Goal: Navigation & Orientation: Find specific page/section

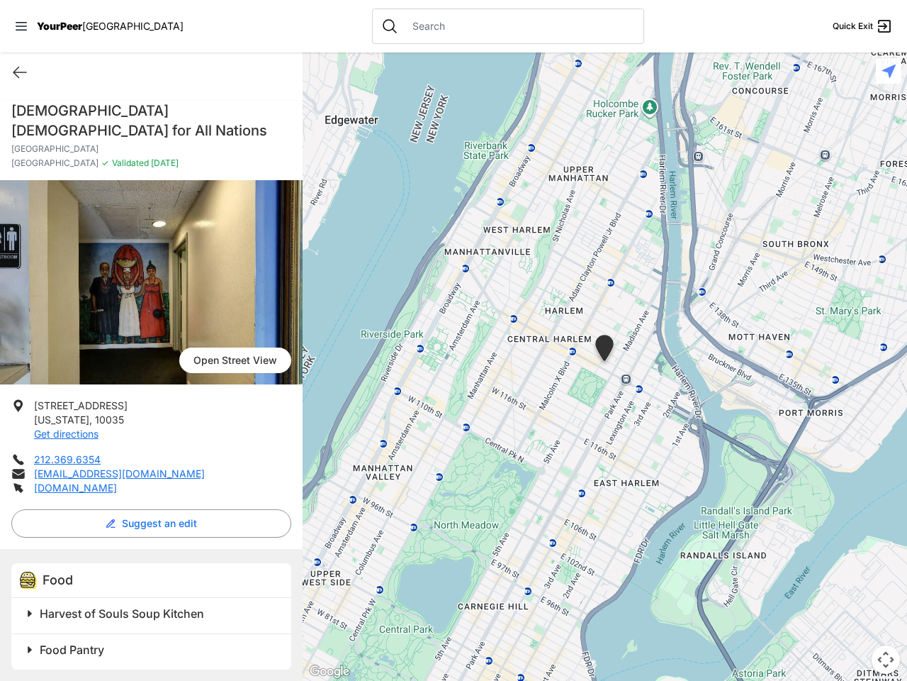
click at [21, 26] on icon at bounding box center [21, 26] width 11 height 9
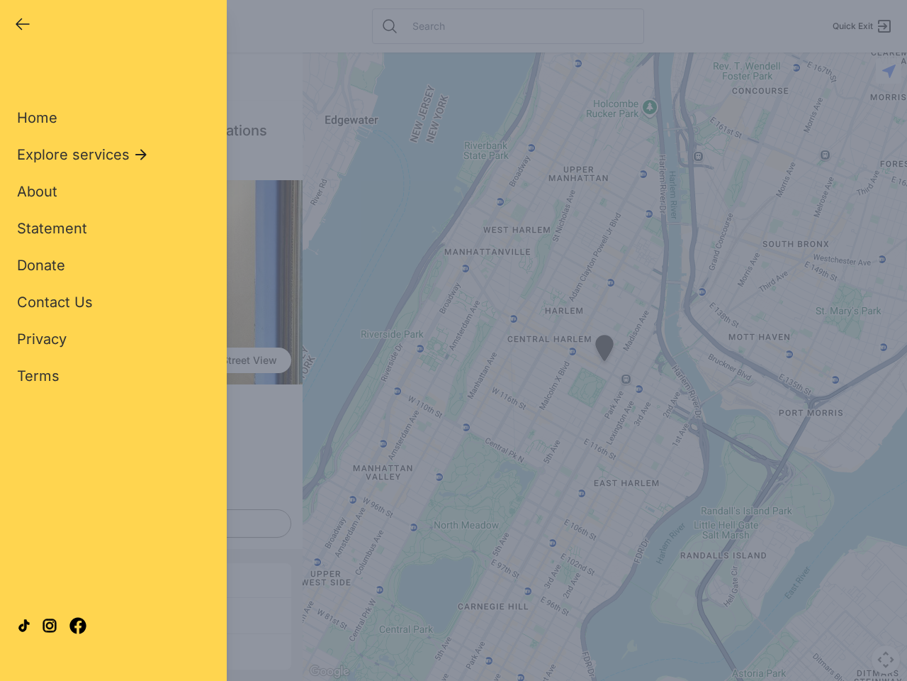
click at [20, 72] on div "Home Explore services About Statement Donate Contact Us Privacy Terms" at bounding box center [113, 223] width 193 height 323
click at [147, 523] on div "Single Adult Families Soup Kitchen Food Pantry Toiletries Restrooms Showers Lau…" at bounding box center [113, 324] width 193 height 525
click at [30, 613] on div at bounding box center [113, 625] width 193 height 77
click at [153, 613] on div at bounding box center [113, 625] width 193 height 77
click at [30, 649] on div at bounding box center [113, 625] width 193 height 77
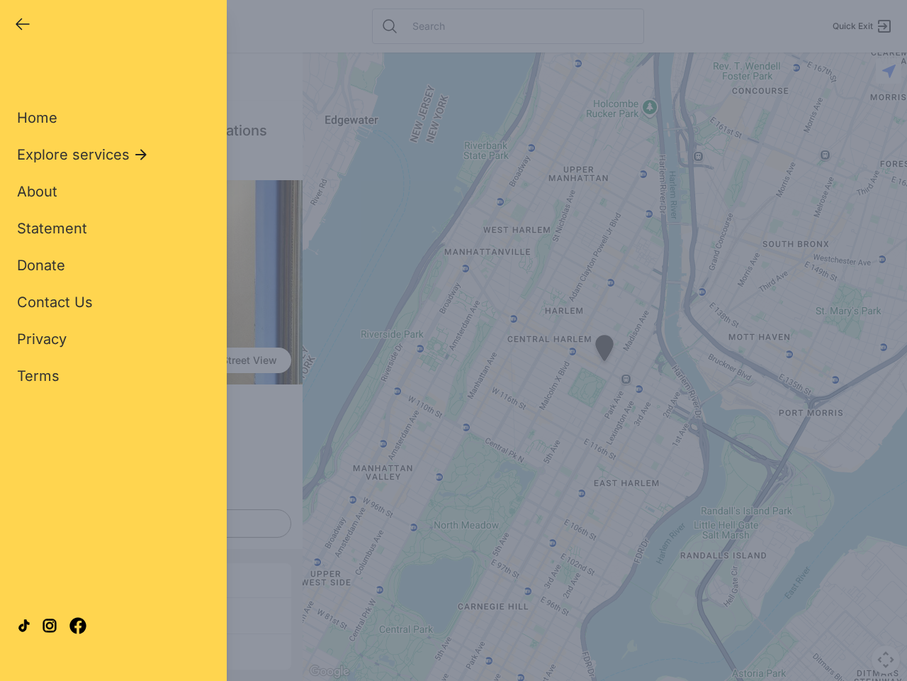
click at [153, 649] on div at bounding box center [113, 625] width 193 height 77
click at [605, 367] on div "Close panel YourPeer [GEOGRAPHIC_DATA] Quick Exit Single Adult Families Soup Ki…" at bounding box center [453, 340] width 907 height 681
